Goal: Information Seeking & Learning: Learn about a topic

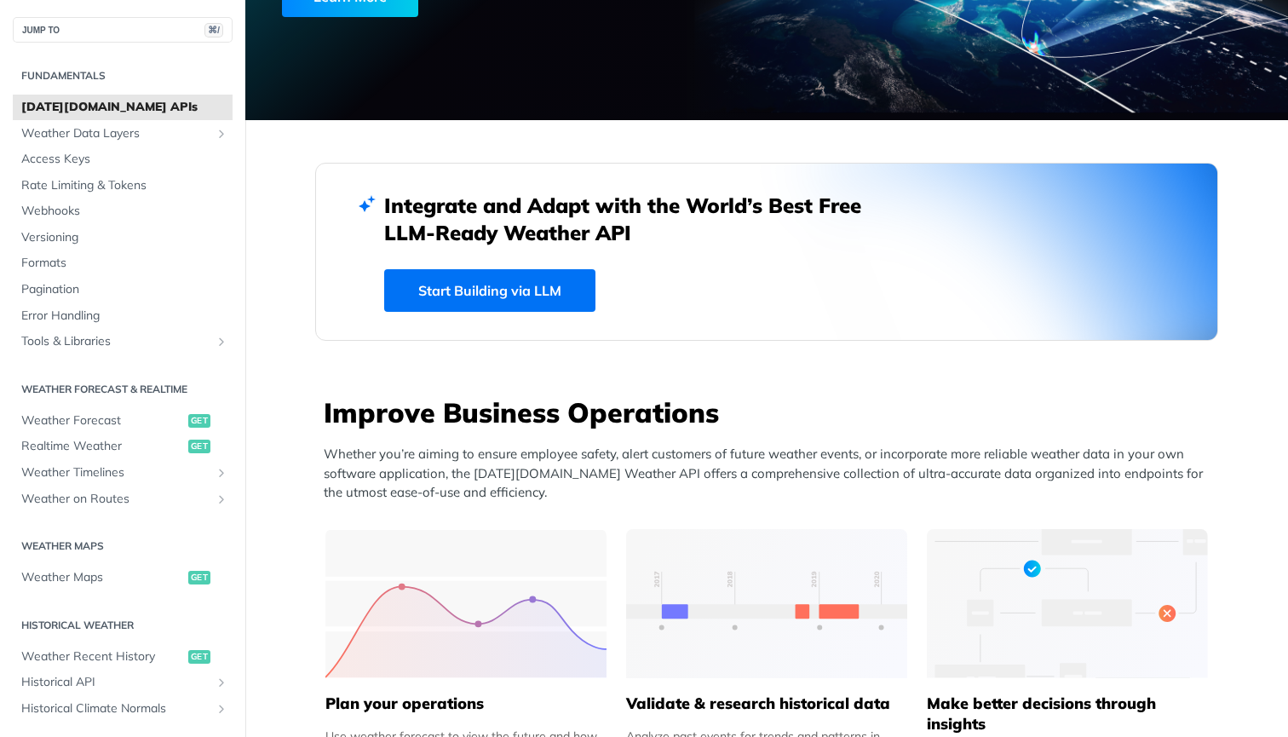
scroll to position [342, 0]
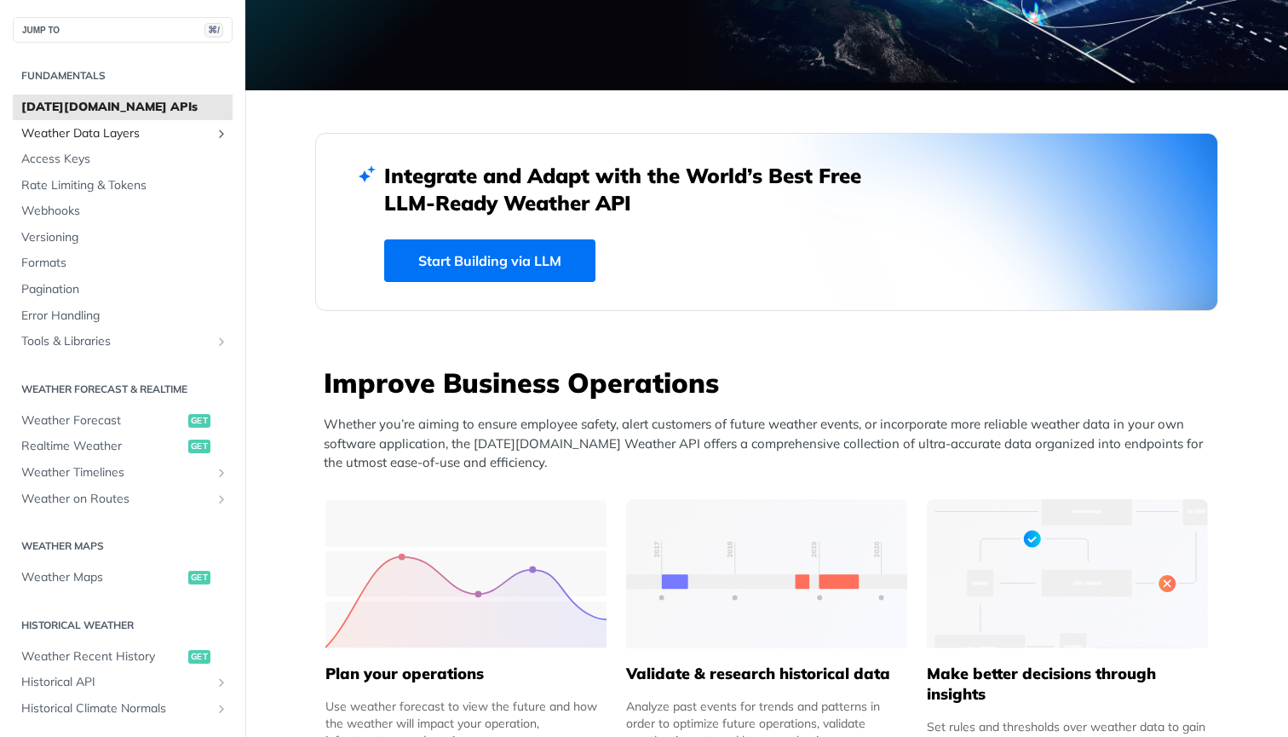
click at [112, 132] on span "Weather Data Layers" at bounding box center [115, 133] width 189 height 17
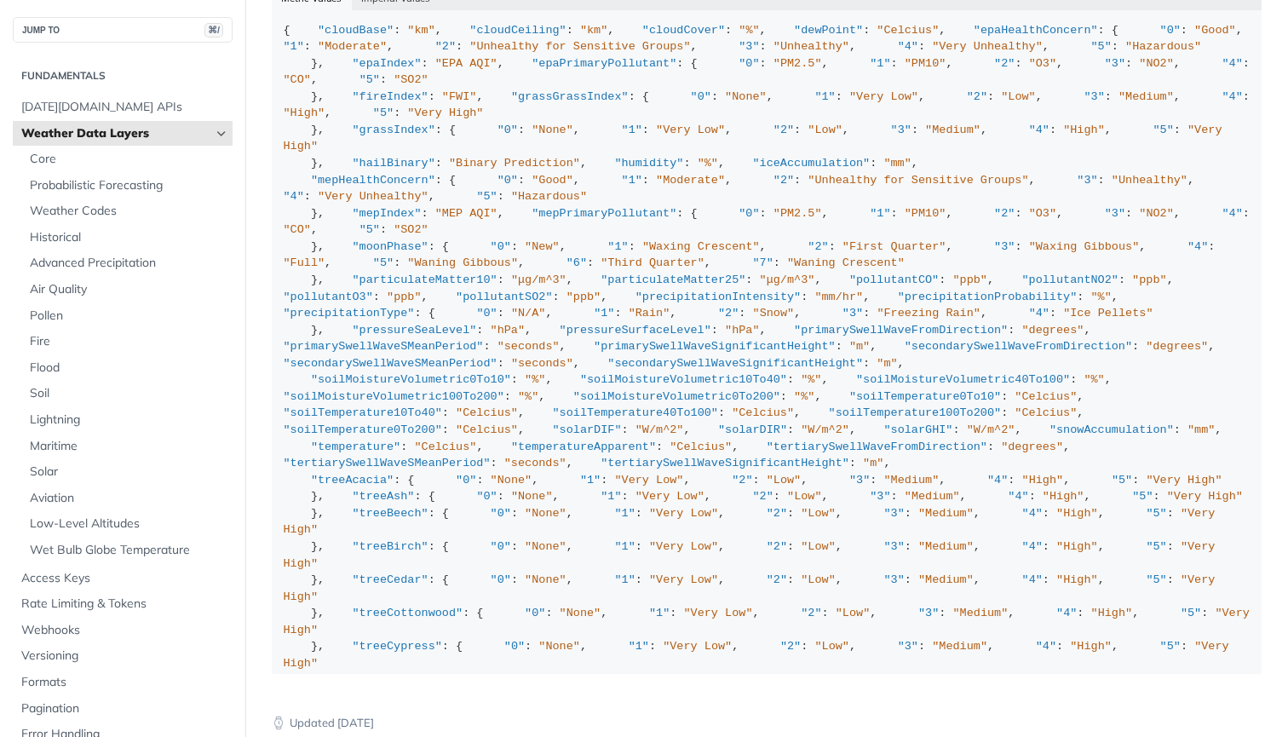
scroll to position [1738, 0]
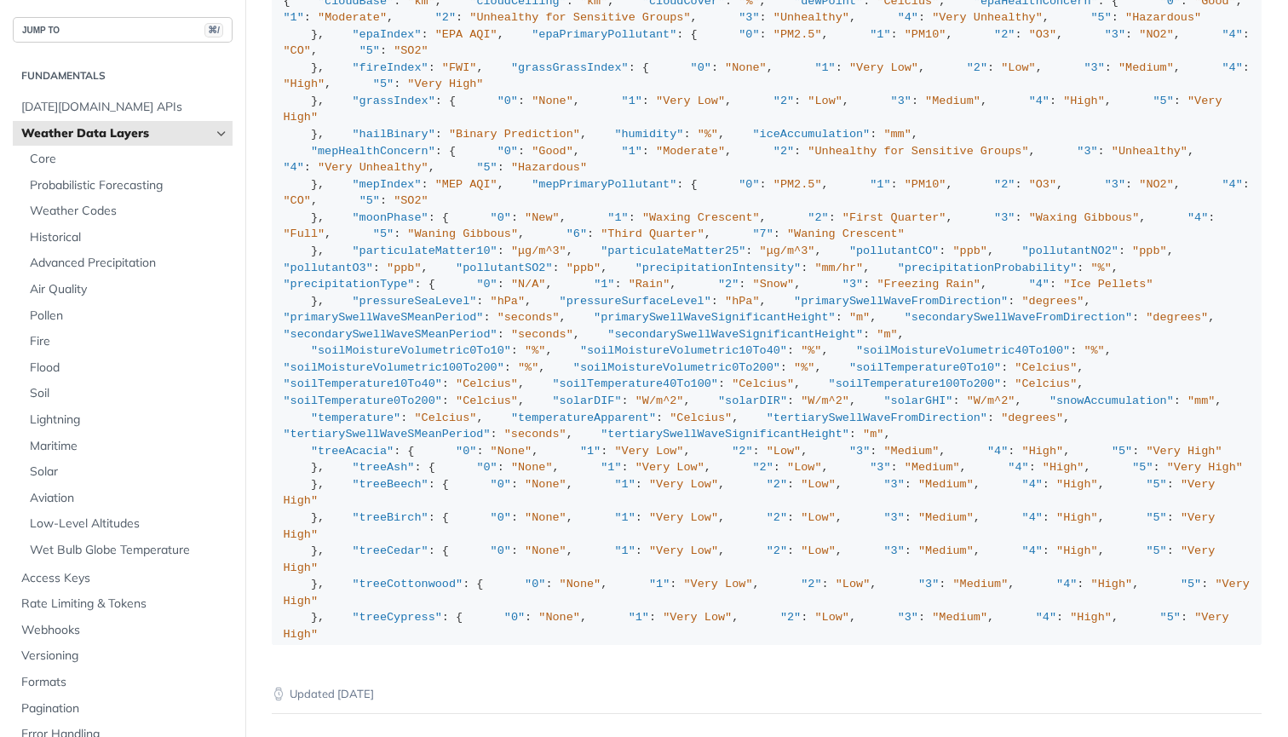
click at [77, 36] on button "JUMP TO ⌘/" at bounding box center [123, 30] width 220 height 26
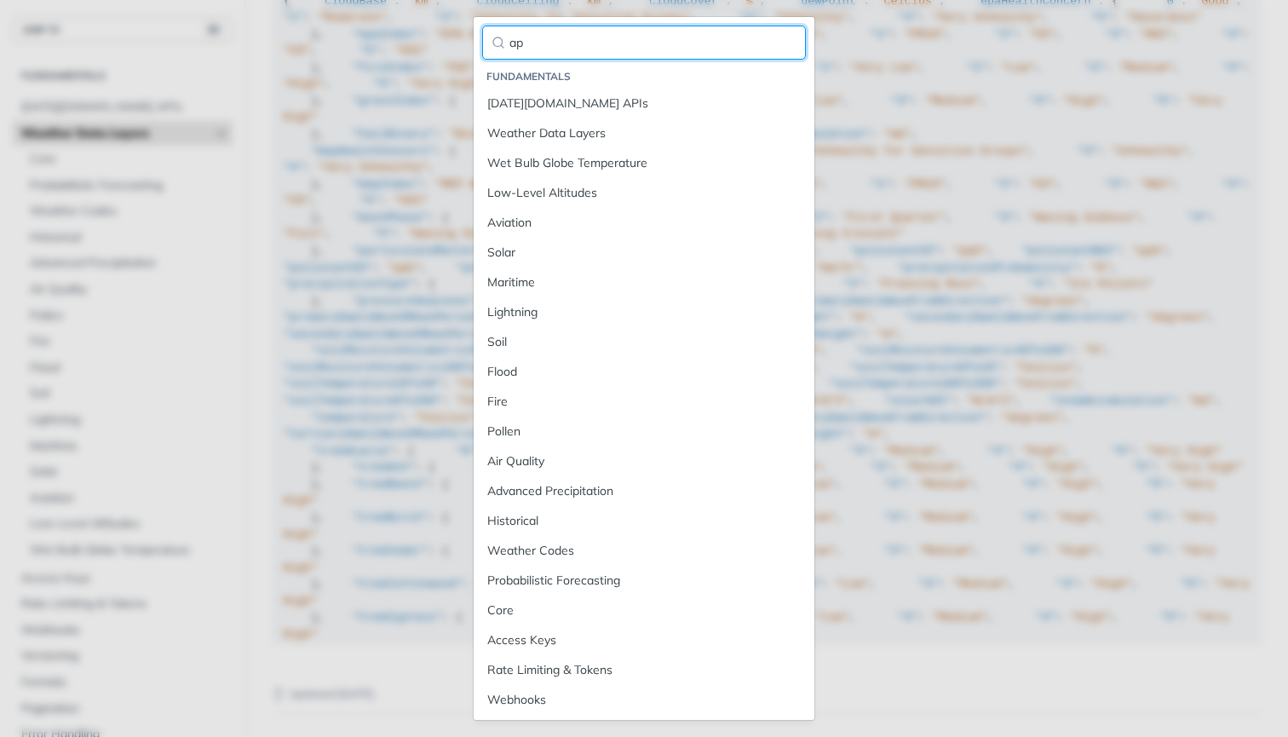
type input "api"
